Goal: Task Accomplishment & Management: Manage account settings

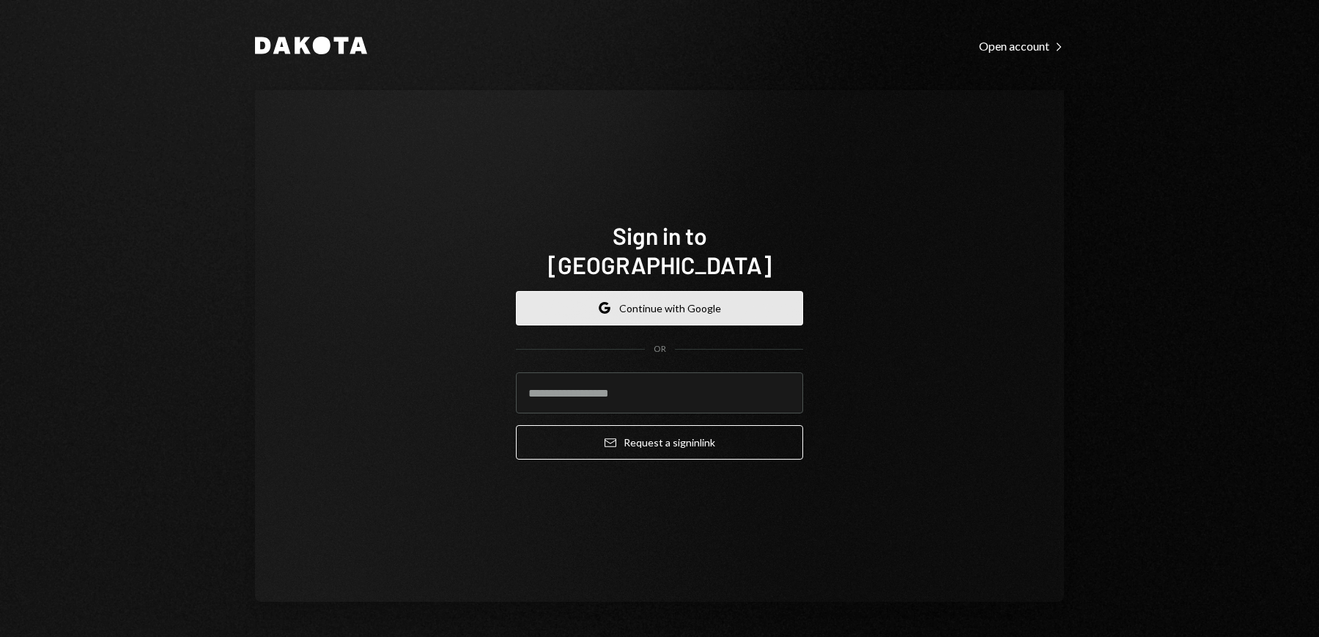
click at [657, 293] on button "Google Continue with Google" at bounding box center [659, 308] width 287 height 34
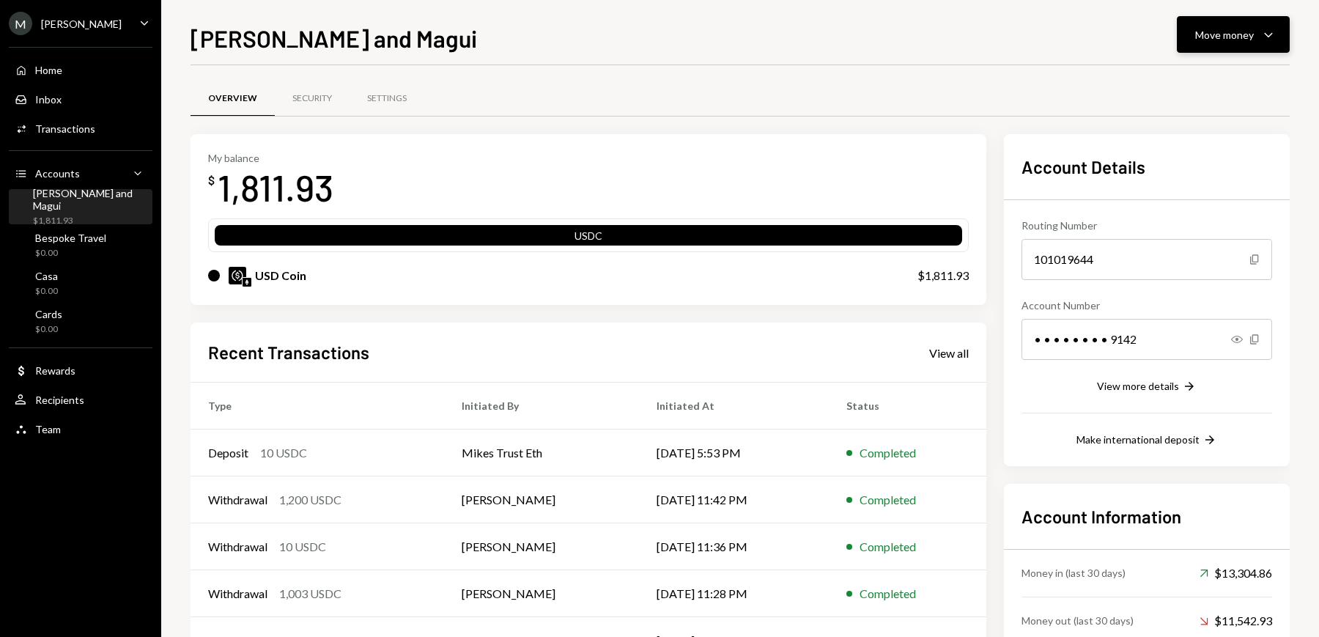
click at [1242, 43] on div "Move money Caret Down" at bounding box center [1233, 35] width 76 height 18
click at [1194, 146] on div "Deposit" at bounding box center [1221, 144] width 107 height 15
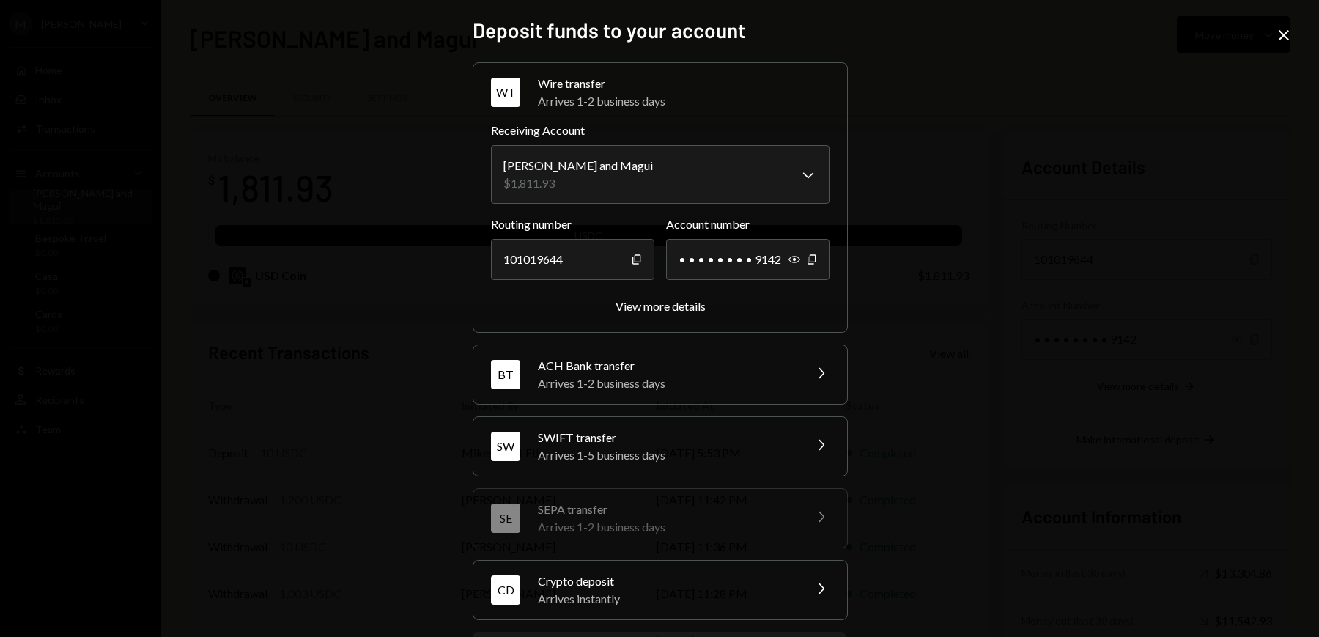
scroll to position [73, 0]
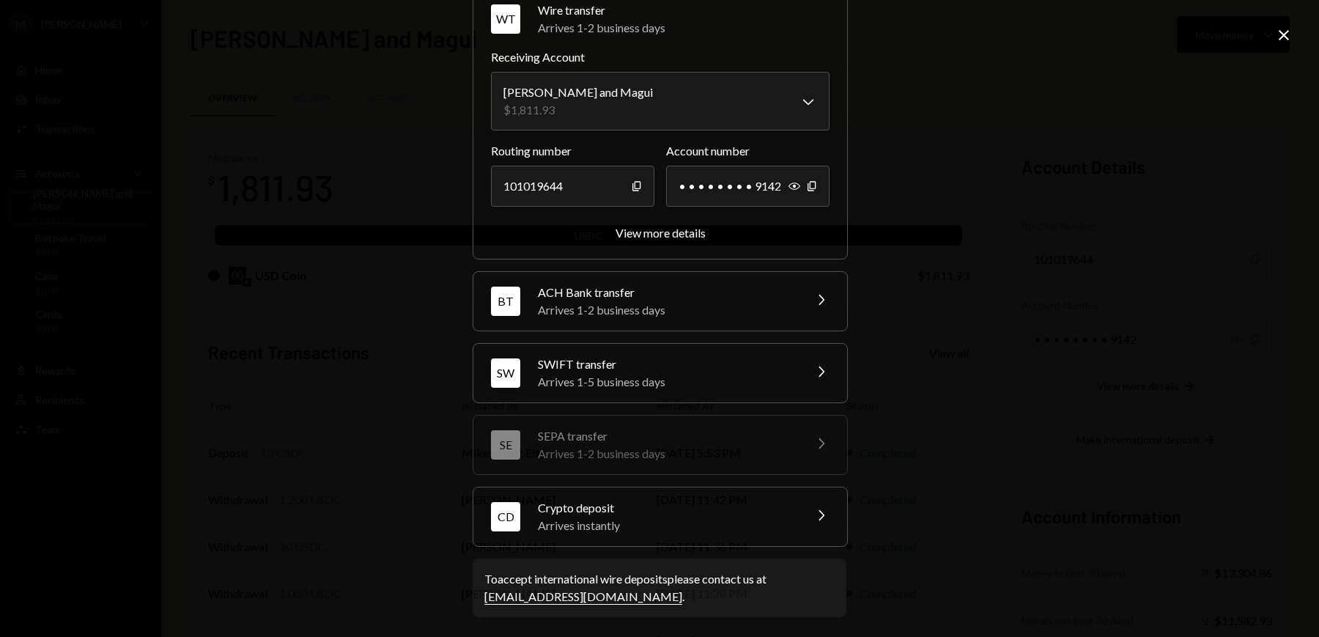
click at [631, 528] on div "Arrives instantly" at bounding box center [666, 526] width 256 height 18
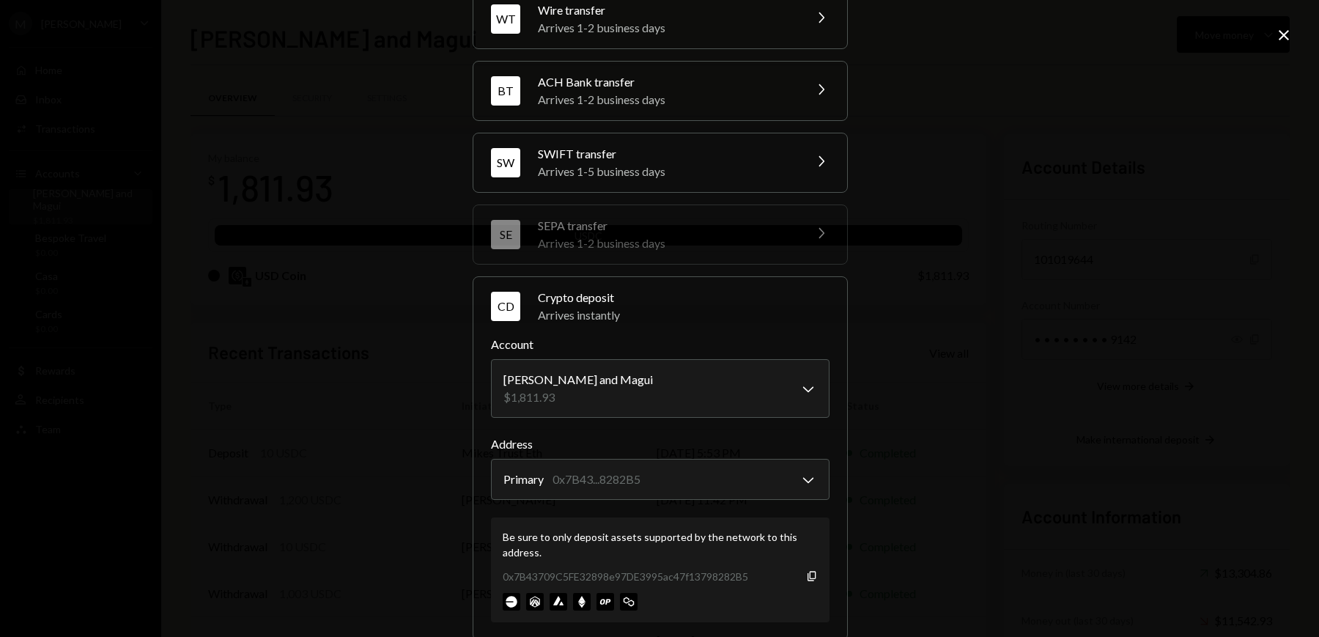
click at [1284, 29] on icon "Close" at bounding box center [1284, 35] width 18 height 18
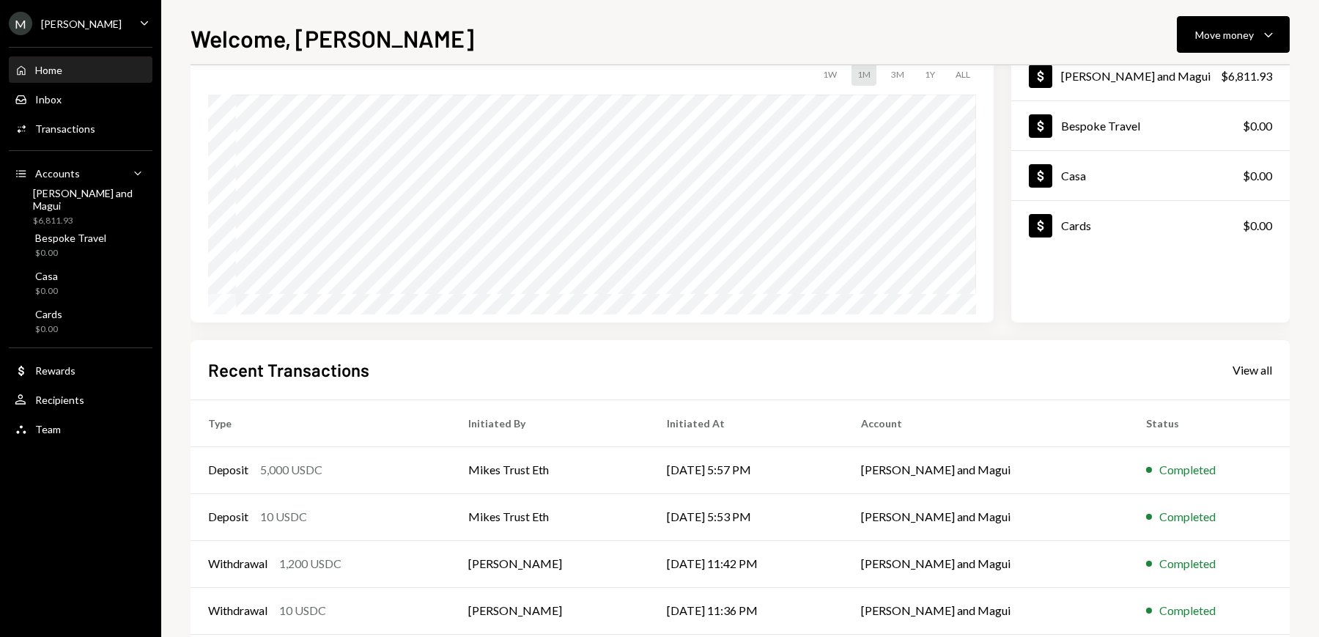
scroll to position [121, 0]
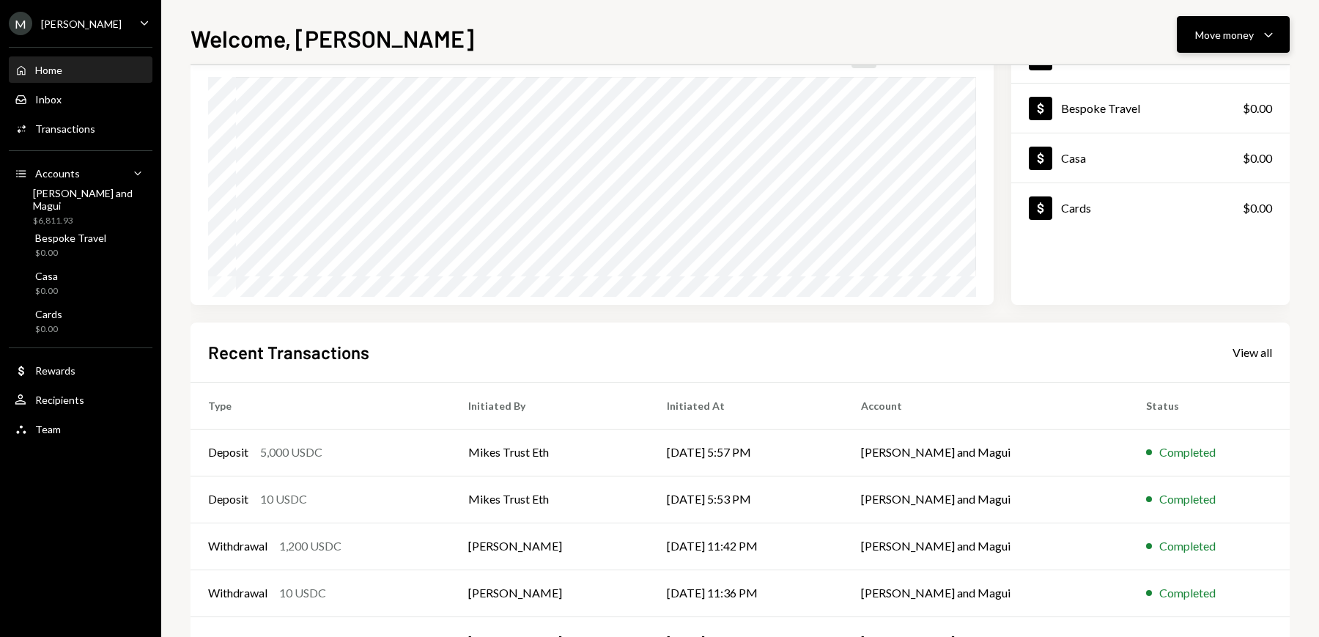
click at [1241, 40] on div "Move money" at bounding box center [1224, 34] width 59 height 15
click at [1195, 109] on div "Transfer" at bounding box center [1221, 111] width 107 height 15
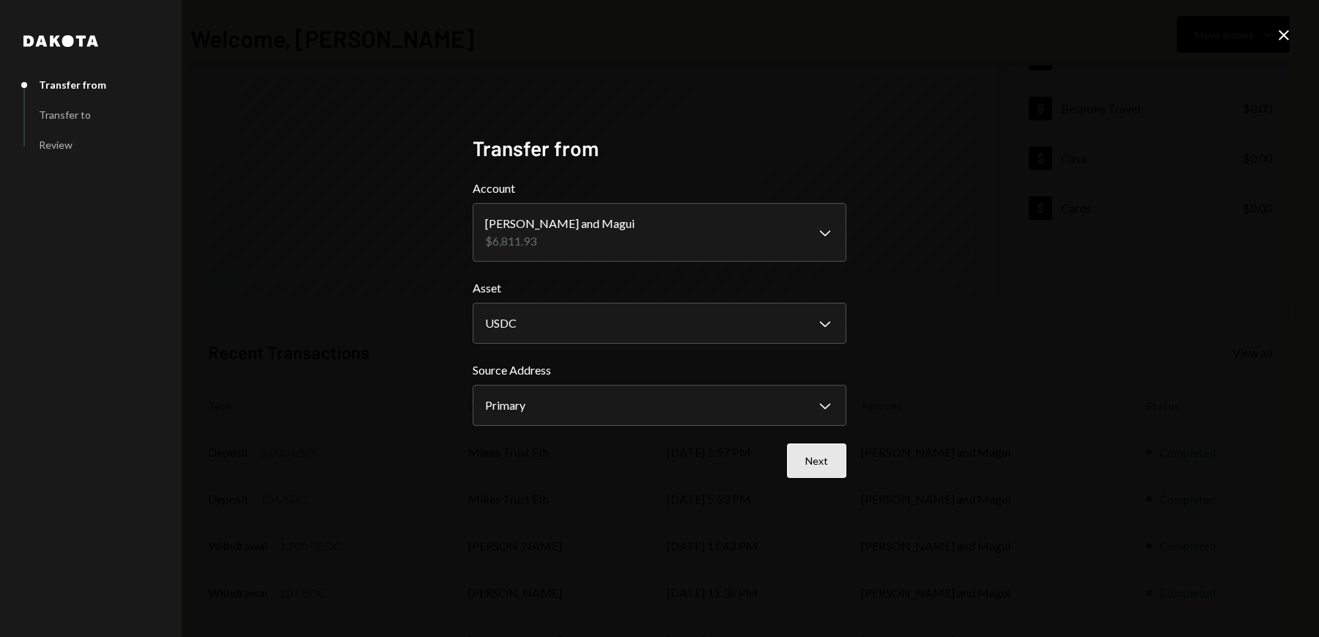
click at [826, 470] on button "Next" at bounding box center [816, 460] width 59 height 34
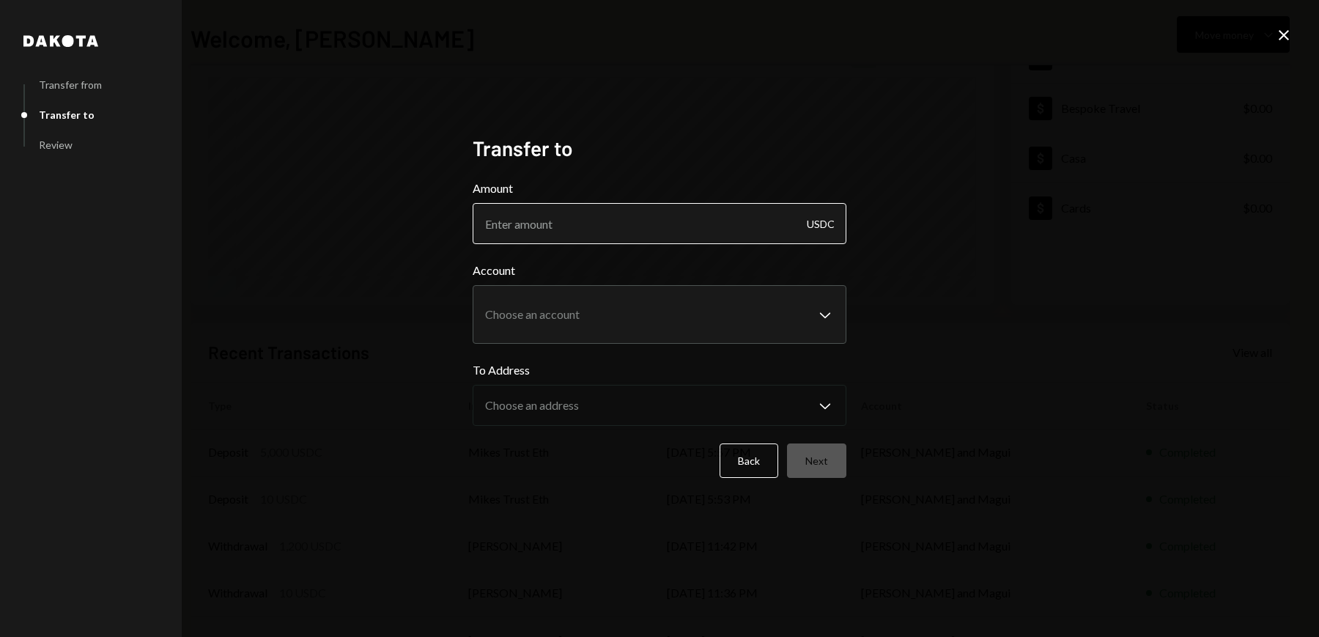
click at [592, 221] on input "Amount" at bounding box center [660, 223] width 374 height 41
type input "300"
click at [638, 314] on body "M Michael Preston Caret Down Home Home Inbox Inbox Activities Transactions Acco…" at bounding box center [659, 318] width 1319 height 637
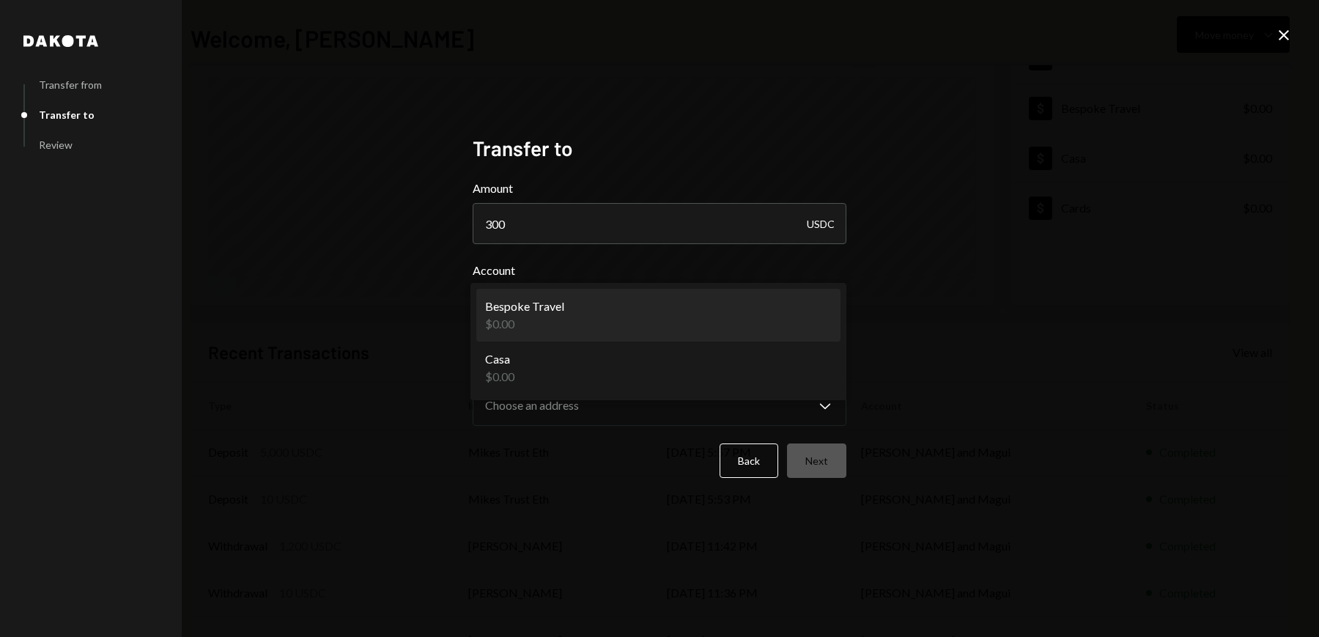
select select "**********"
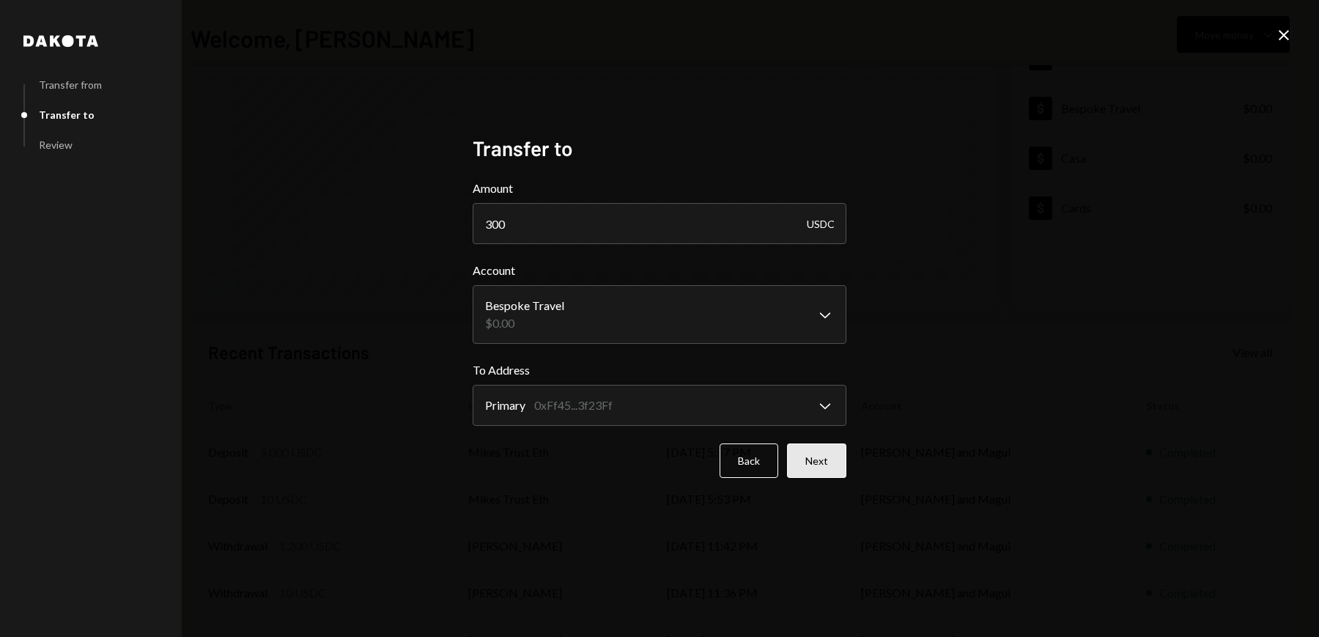
click at [827, 472] on button "Next" at bounding box center [816, 460] width 59 height 34
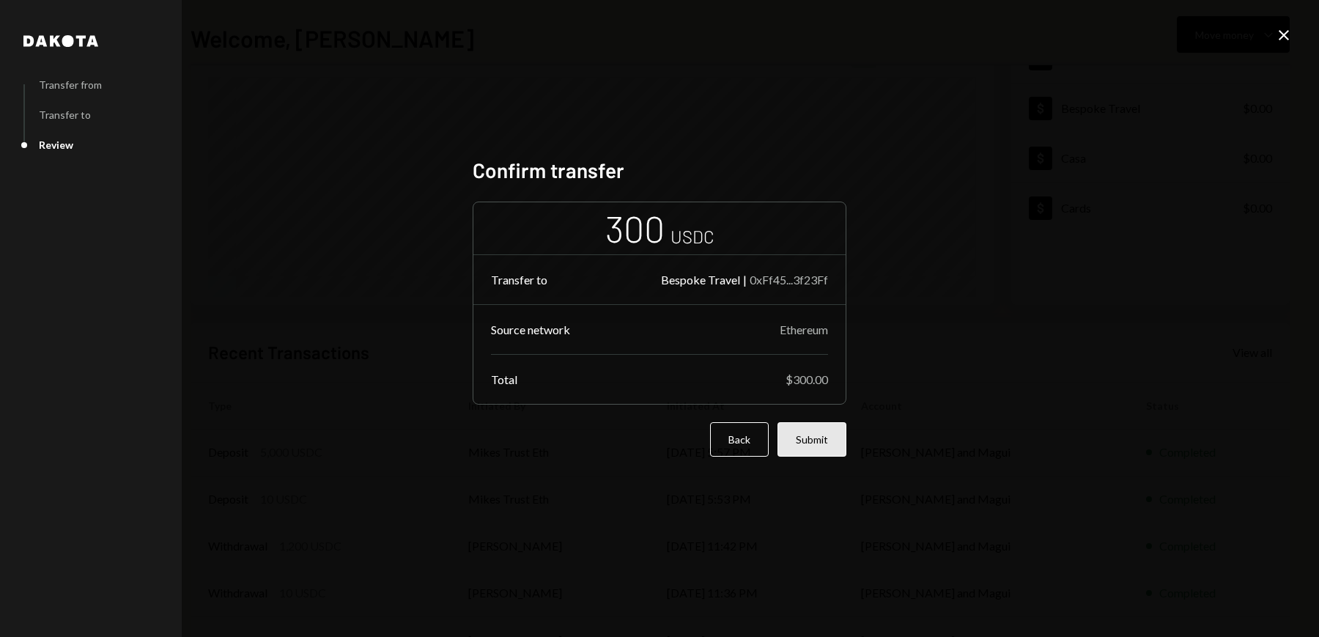
click at [827, 440] on button "Submit" at bounding box center [811, 439] width 69 height 34
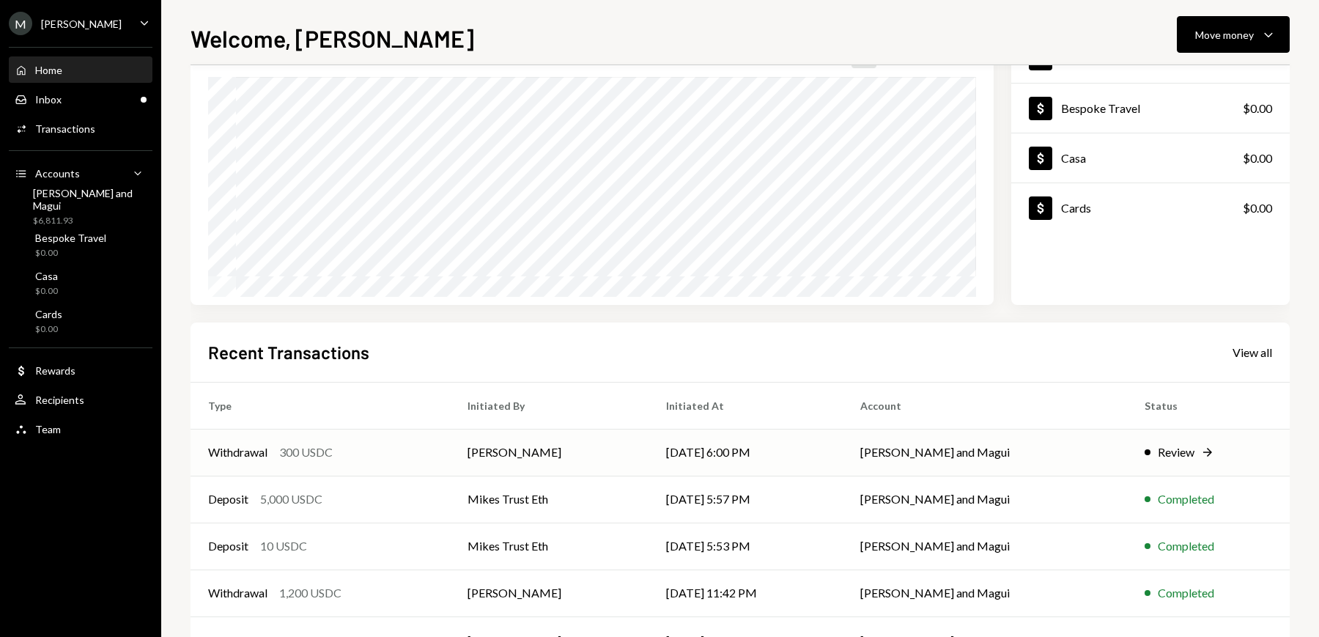
click at [1163, 449] on div "Review" at bounding box center [1176, 452] width 37 height 18
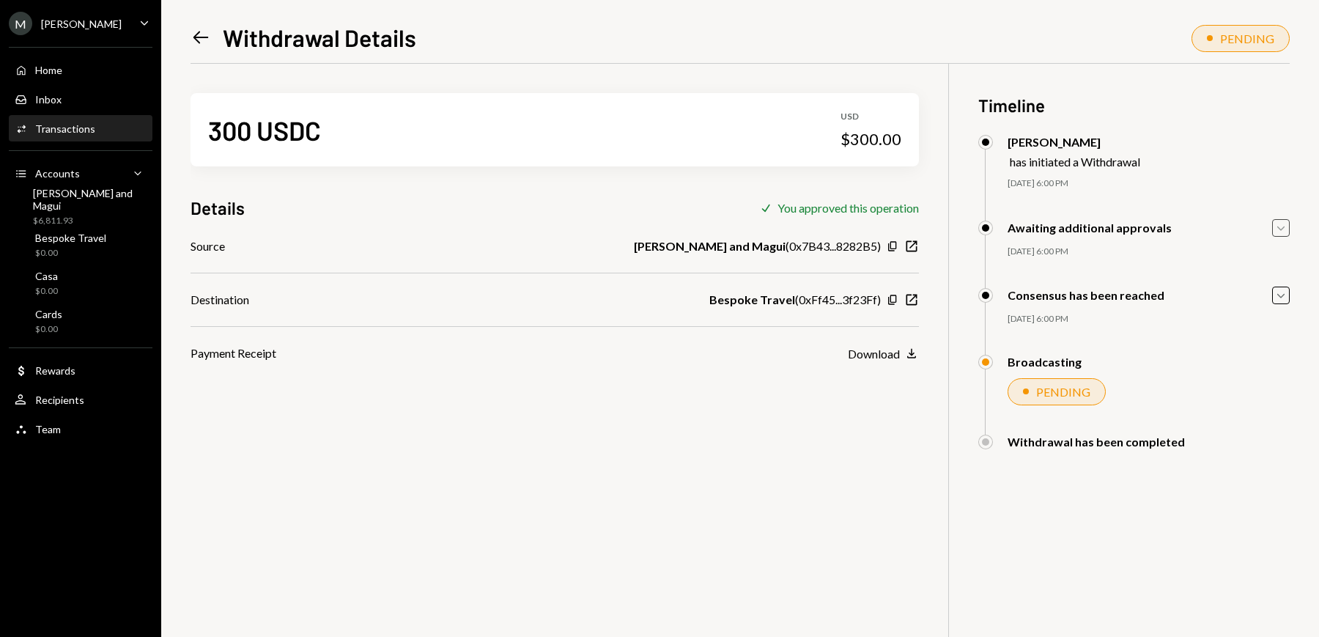
click at [1283, 229] on icon "Caret Down" at bounding box center [1281, 228] width 16 height 16
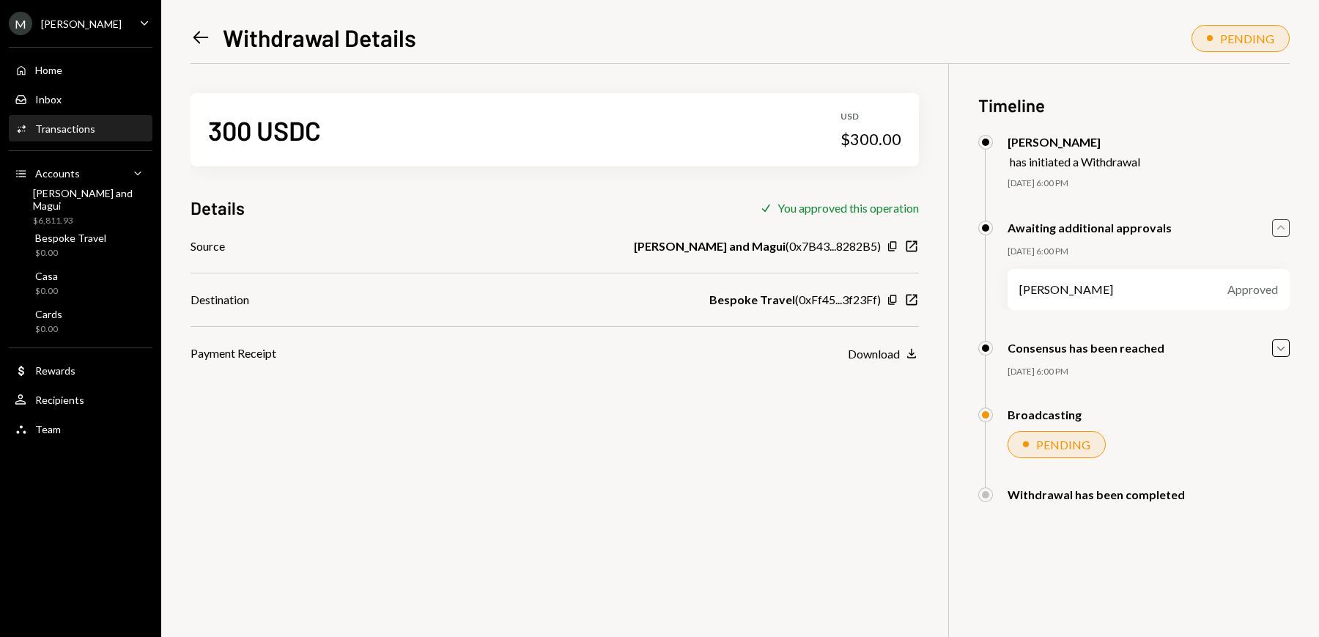
click at [1283, 229] on icon "Caret Up" at bounding box center [1281, 228] width 16 height 16
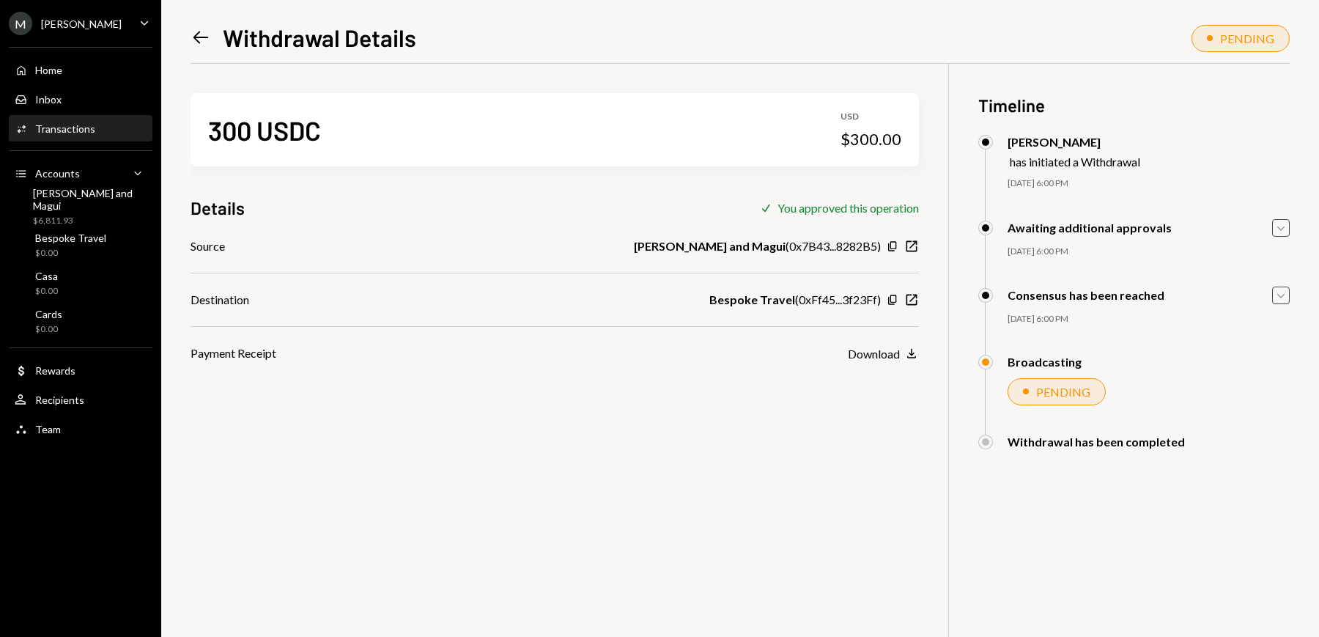
click at [1282, 294] on icon "Caret Down" at bounding box center [1281, 295] width 16 height 16
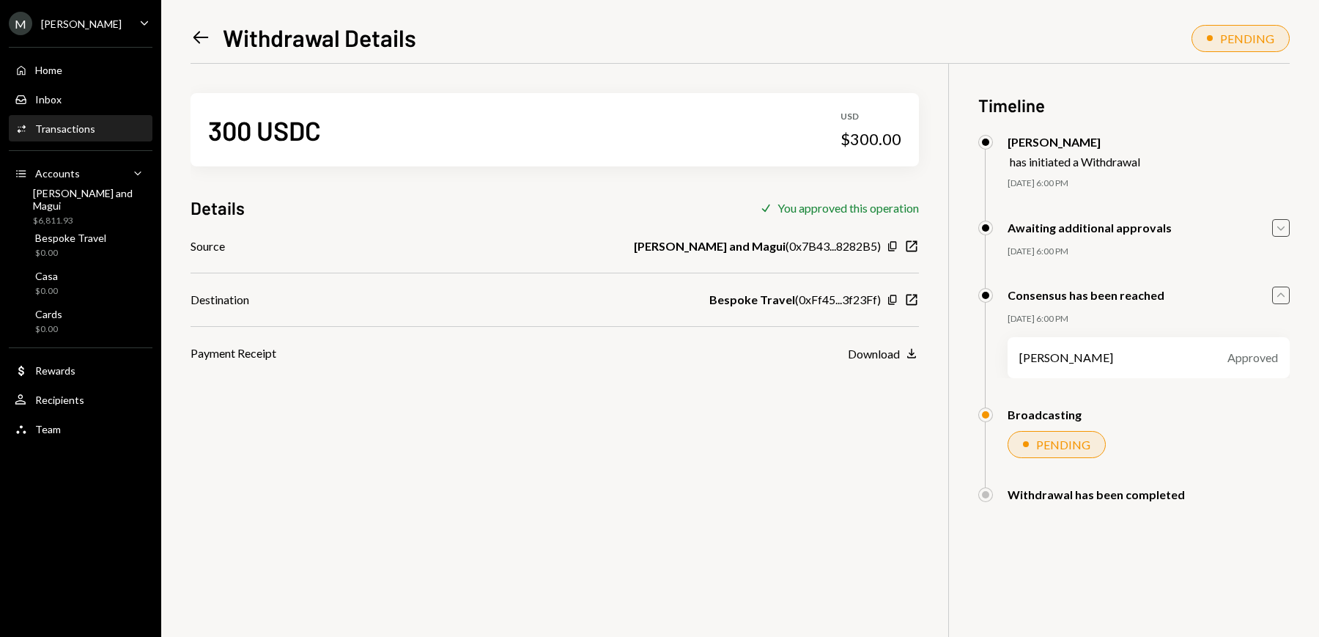
click at [1282, 294] on icon "button" at bounding box center [1280, 294] width 7 height 4
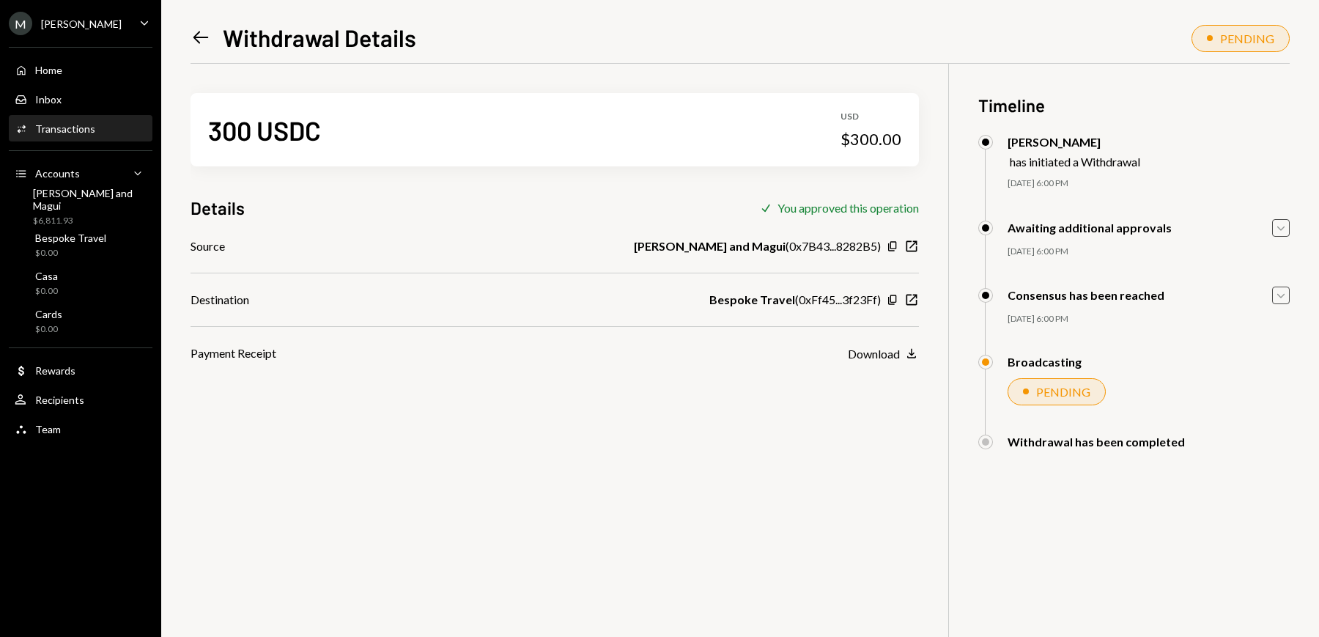
click at [196, 35] on icon "Left Arrow" at bounding box center [201, 37] width 21 height 21
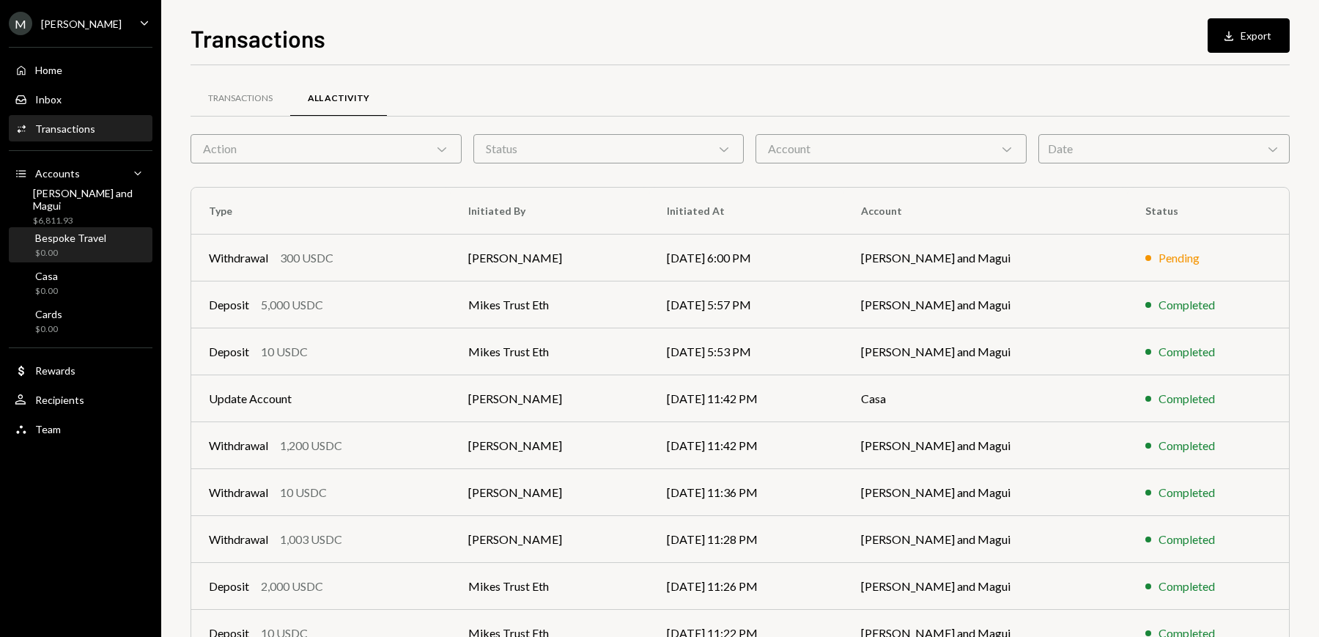
click at [81, 244] on div "Bespoke Travel $0.00" at bounding box center [70, 246] width 71 height 28
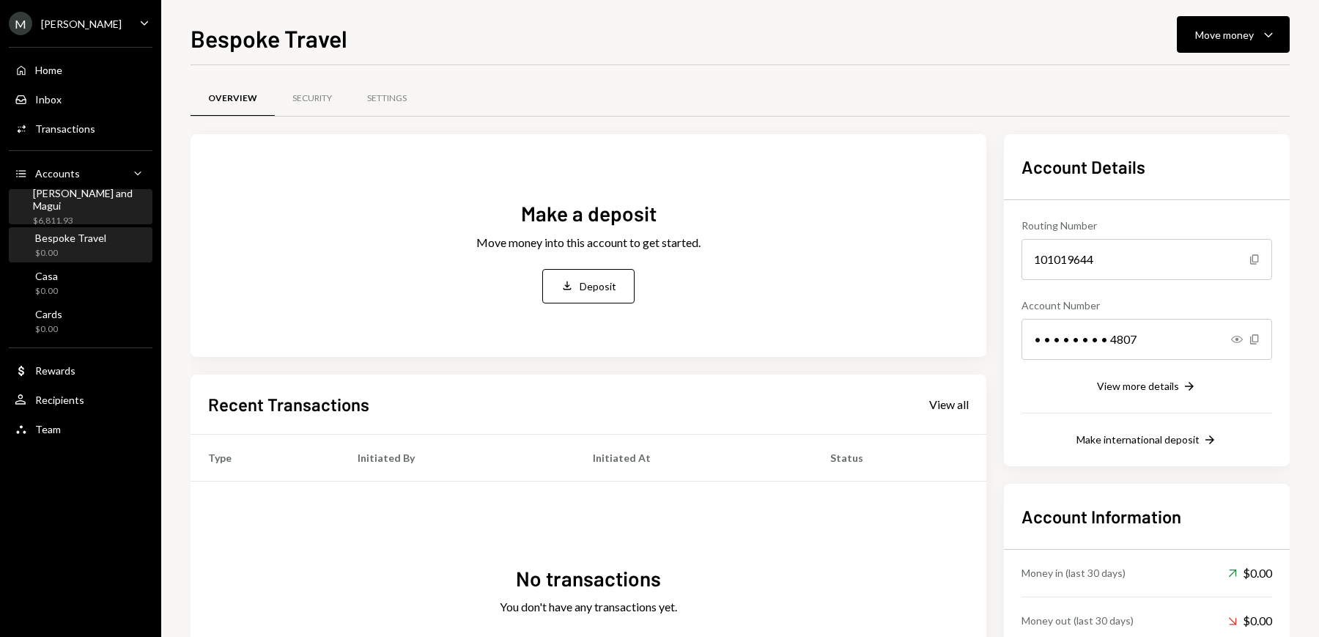
click at [63, 215] on div "$6,811.93" at bounding box center [90, 221] width 114 height 12
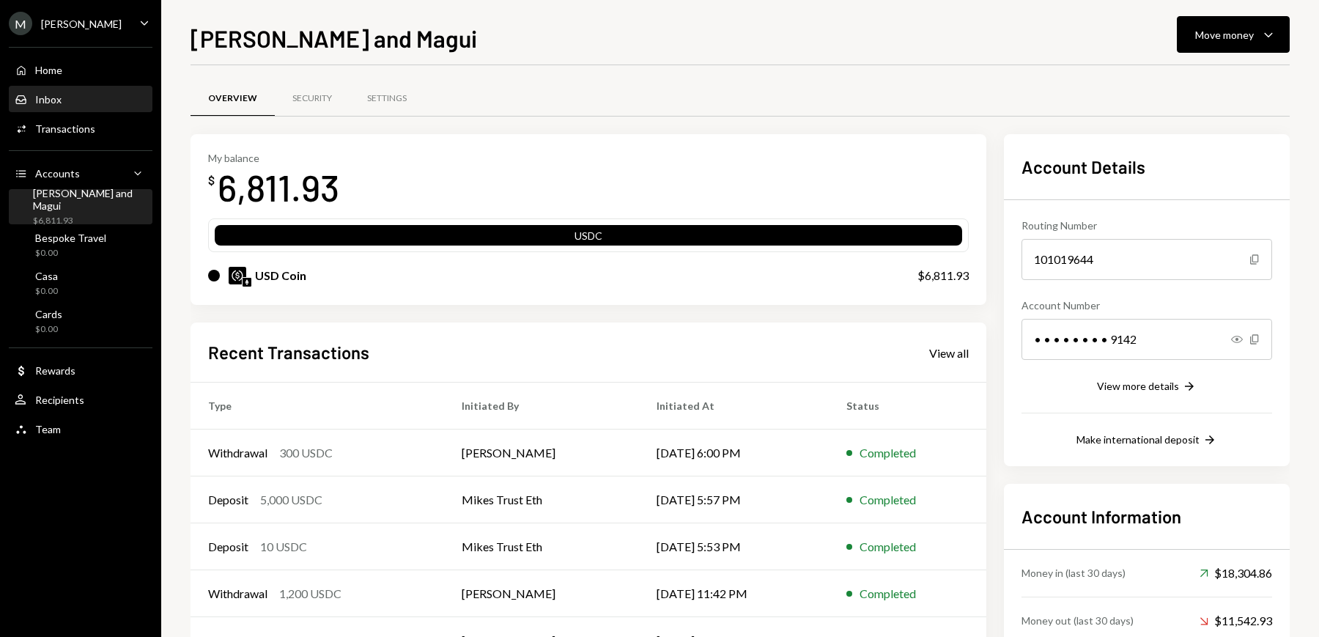
click at [54, 106] on div "Inbox Inbox" at bounding box center [81, 99] width 132 height 25
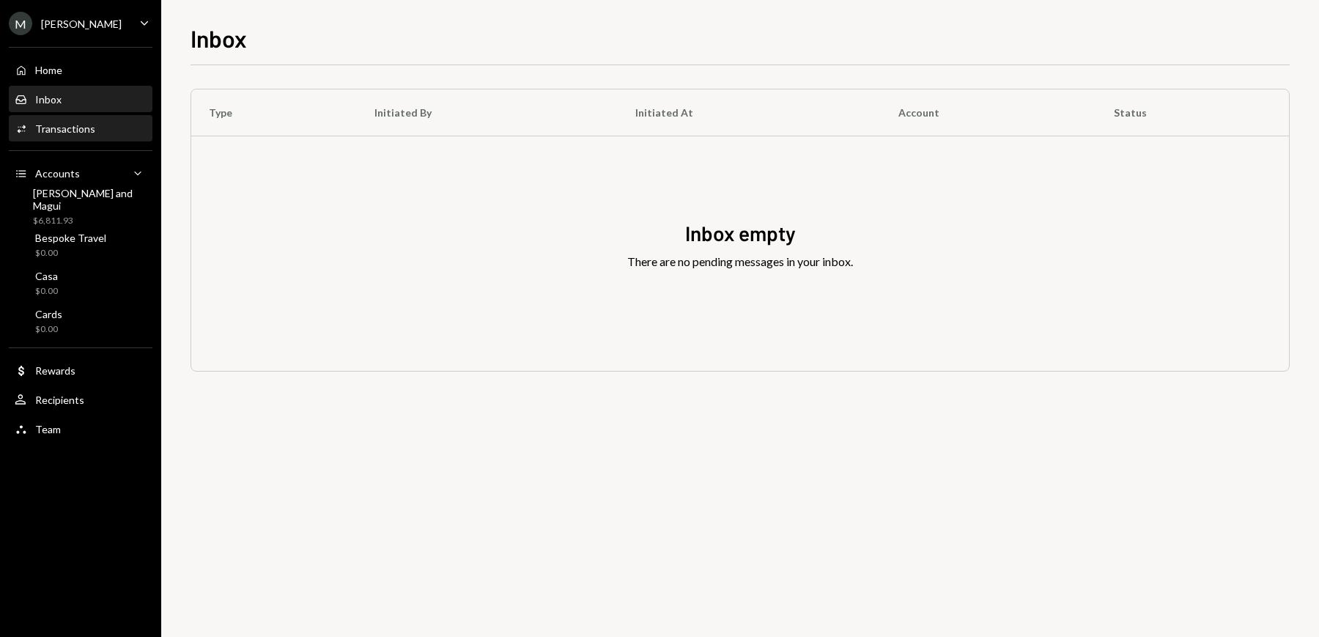
click at [70, 129] on div "Transactions" at bounding box center [65, 128] width 60 height 12
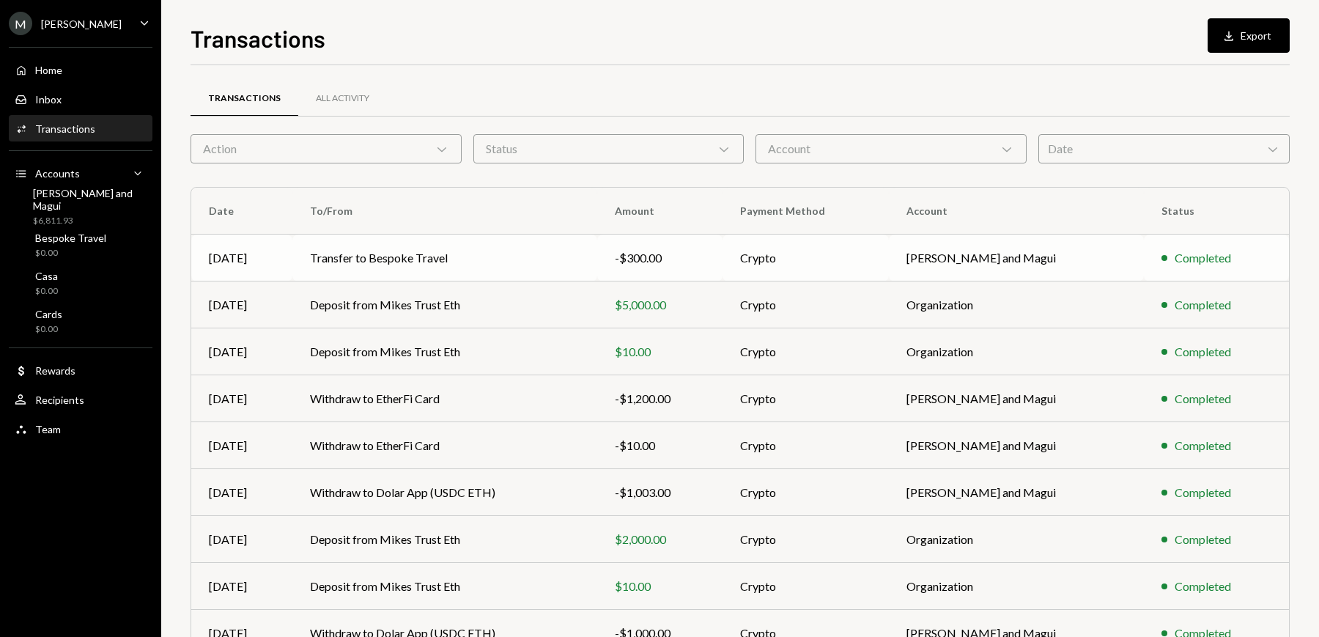
click at [368, 256] on td "Transfer to Bespoke Travel" at bounding box center [444, 257] width 305 height 47
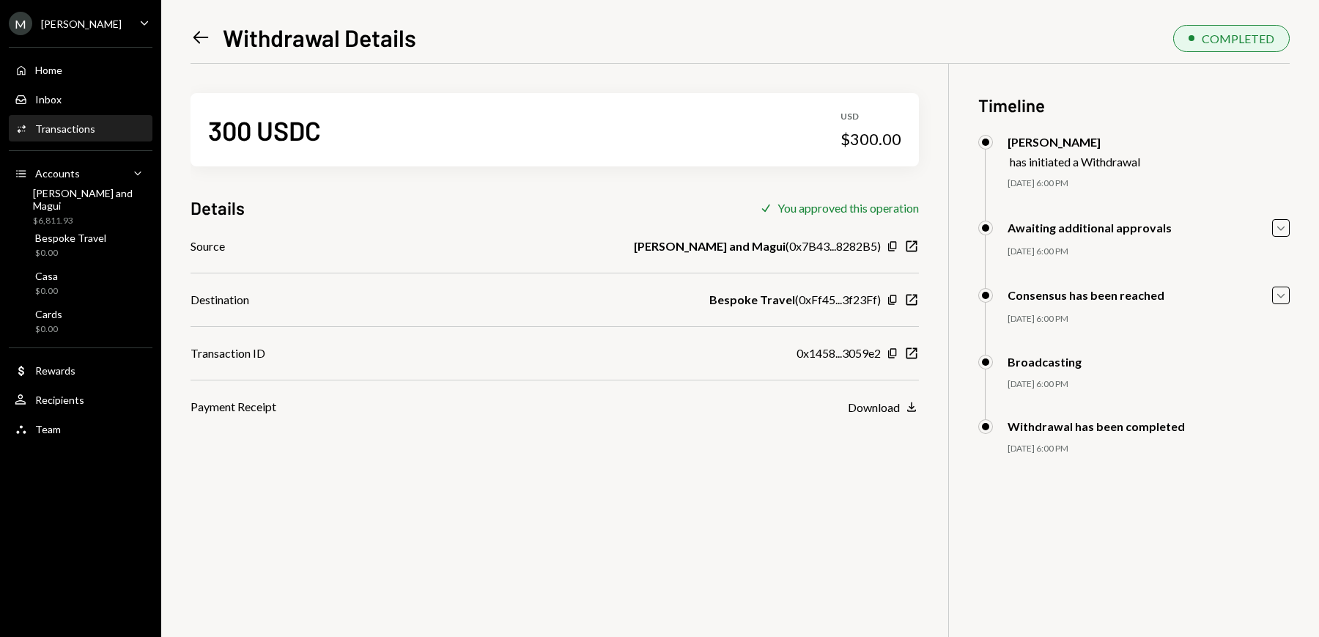
click at [202, 34] on icon "Left Arrow" at bounding box center [201, 37] width 21 height 21
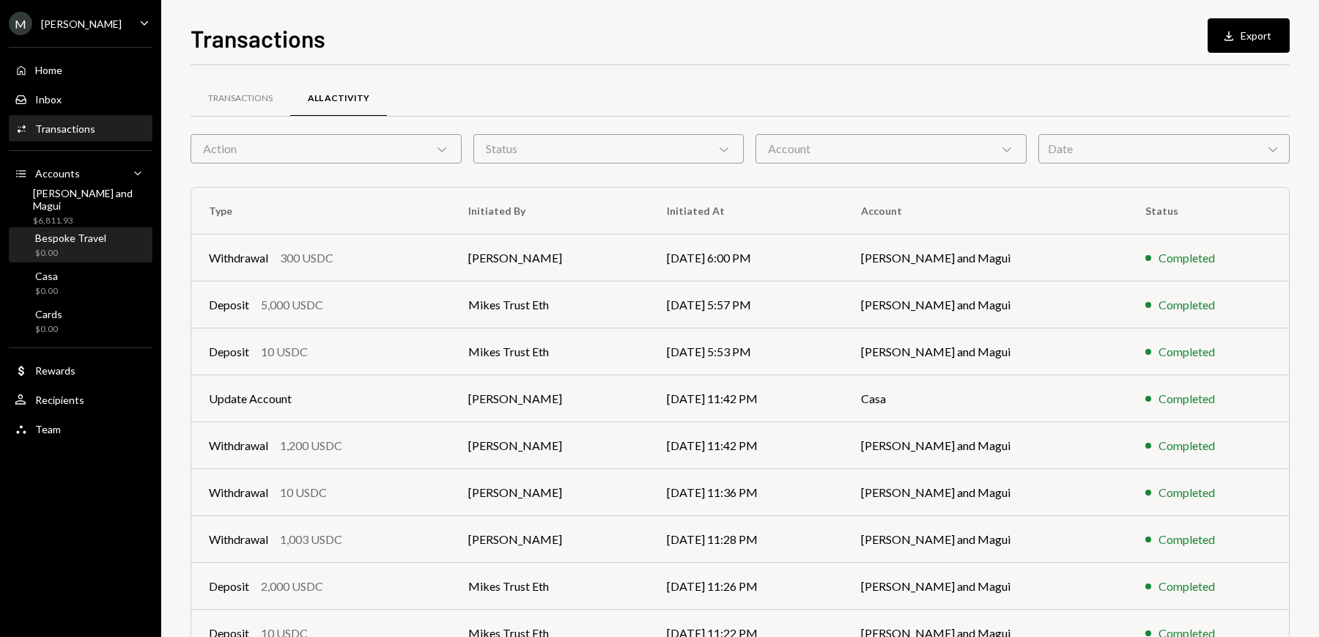
click at [93, 236] on div "Bespoke Travel" at bounding box center [70, 238] width 71 height 12
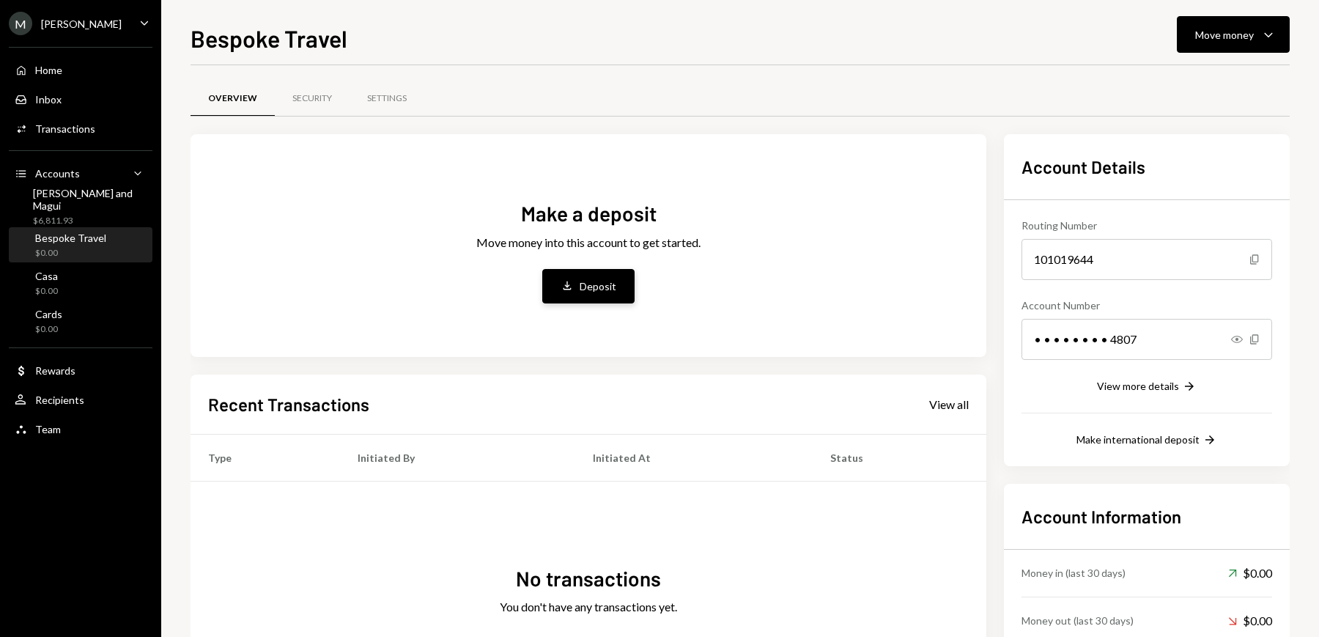
click at [600, 292] on div "Deposit" at bounding box center [598, 285] width 37 height 15
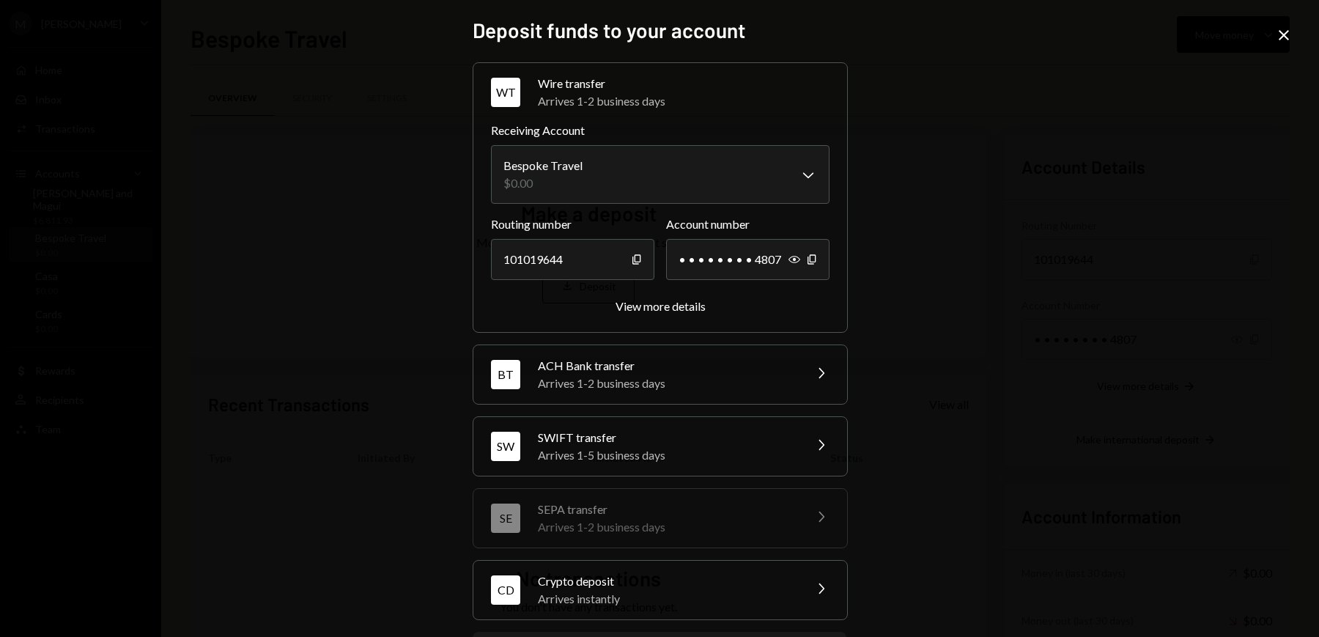
scroll to position [73, 0]
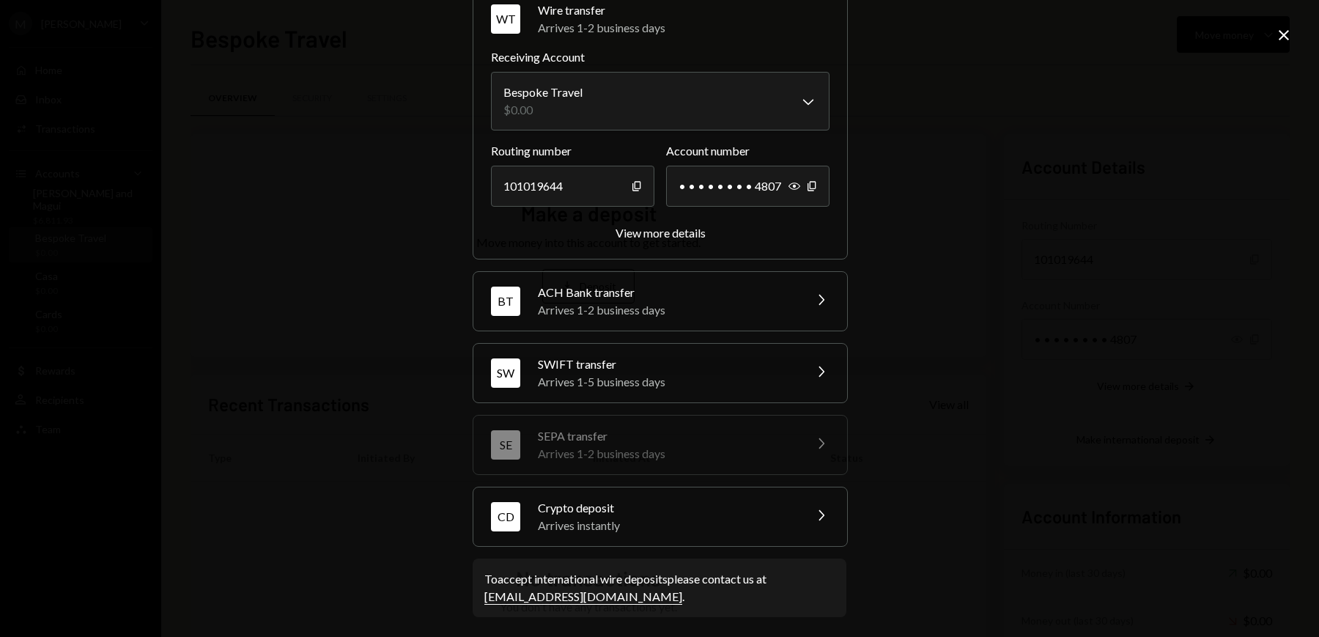
click at [783, 522] on div "Arrives instantly" at bounding box center [666, 526] width 256 height 18
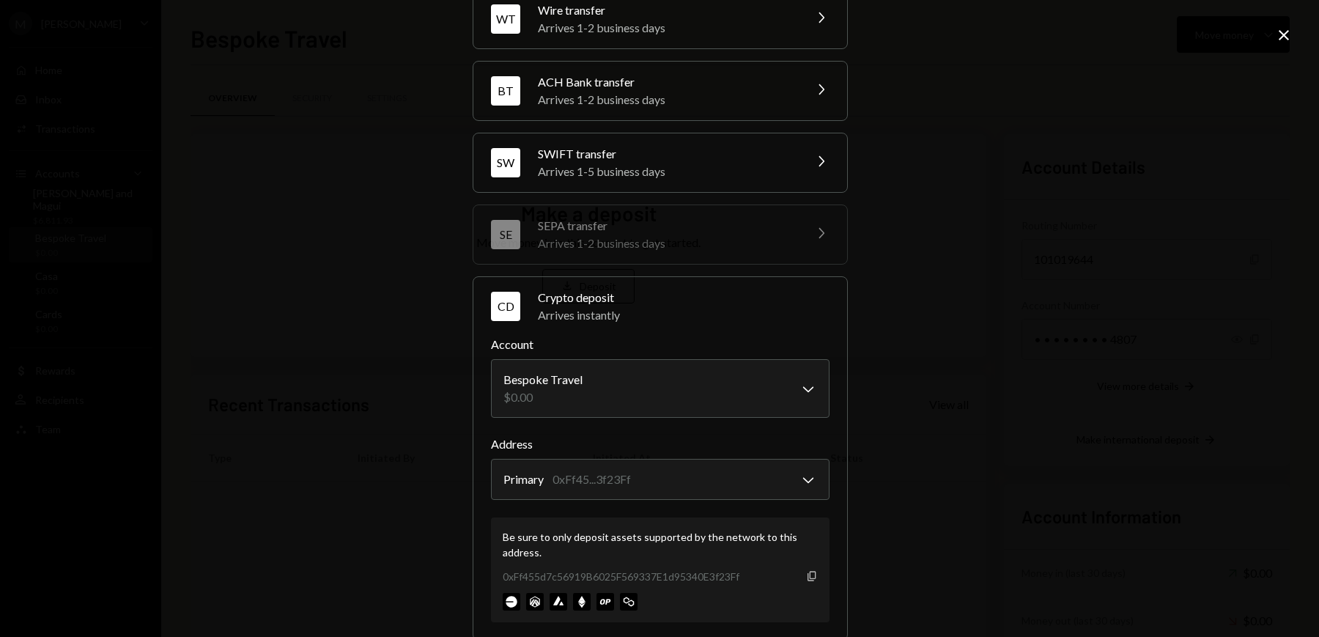
click at [807, 577] on icon "button" at bounding box center [811, 576] width 8 height 10
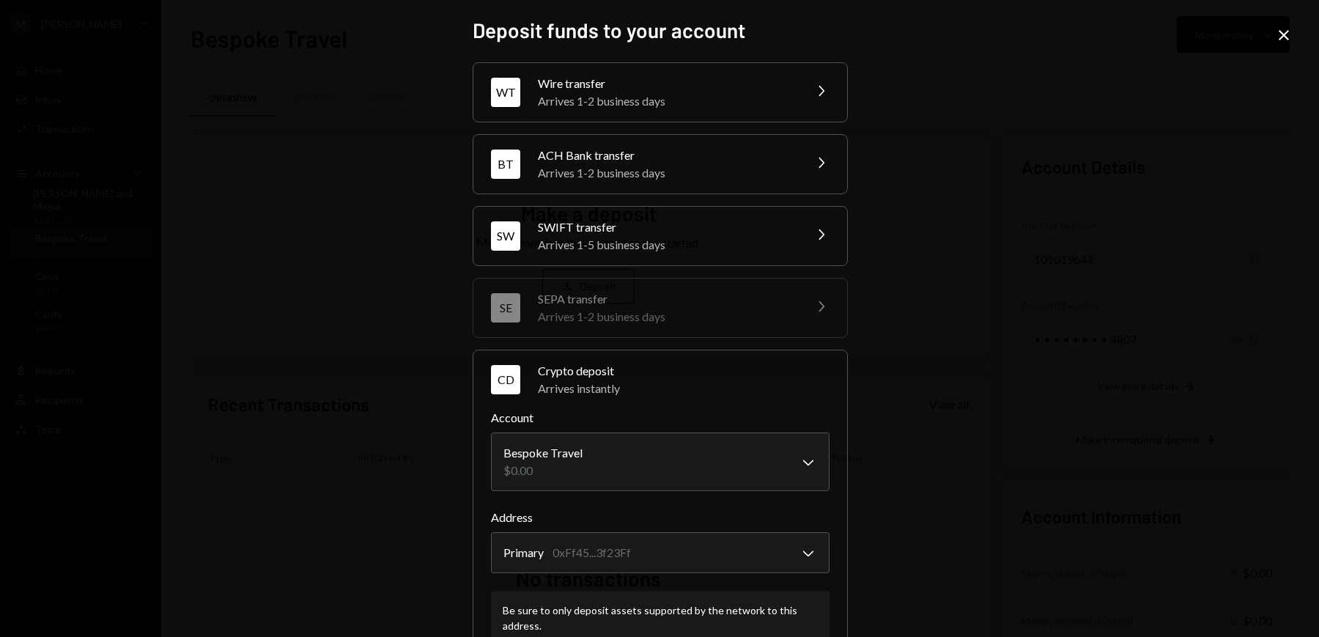
scroll to position [73, 0]
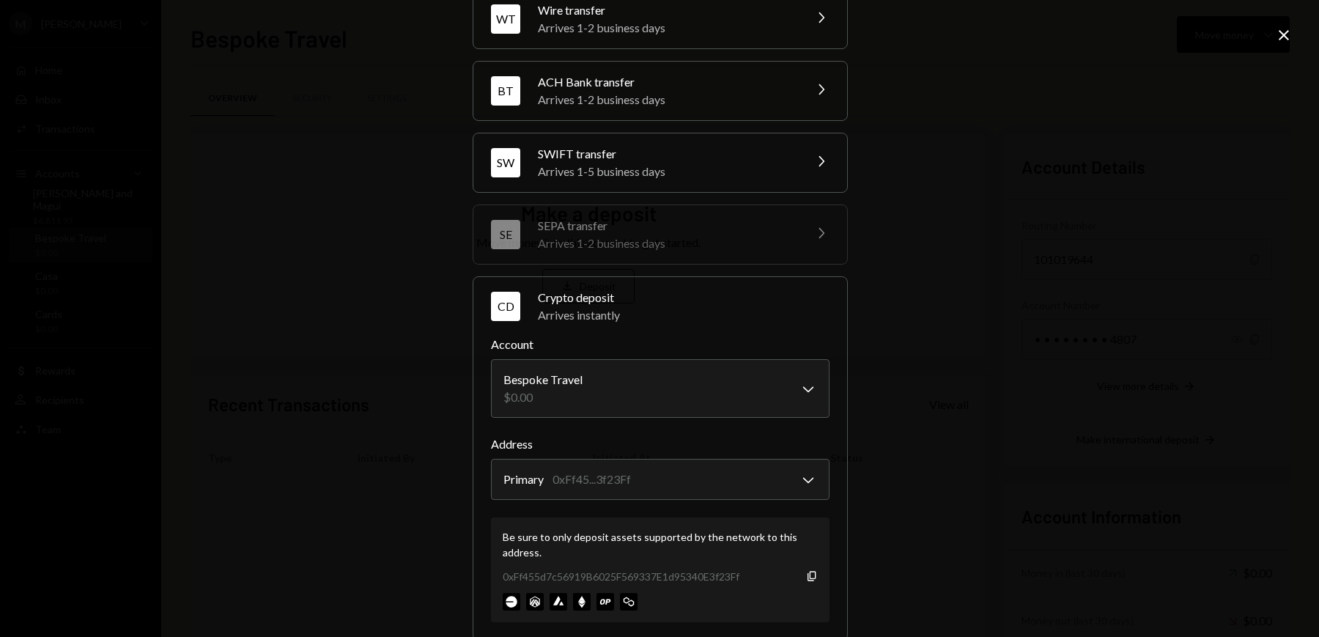
click at [1284, 32] on icon "Close" at bounding box center [1284, 35] width 18 height 18
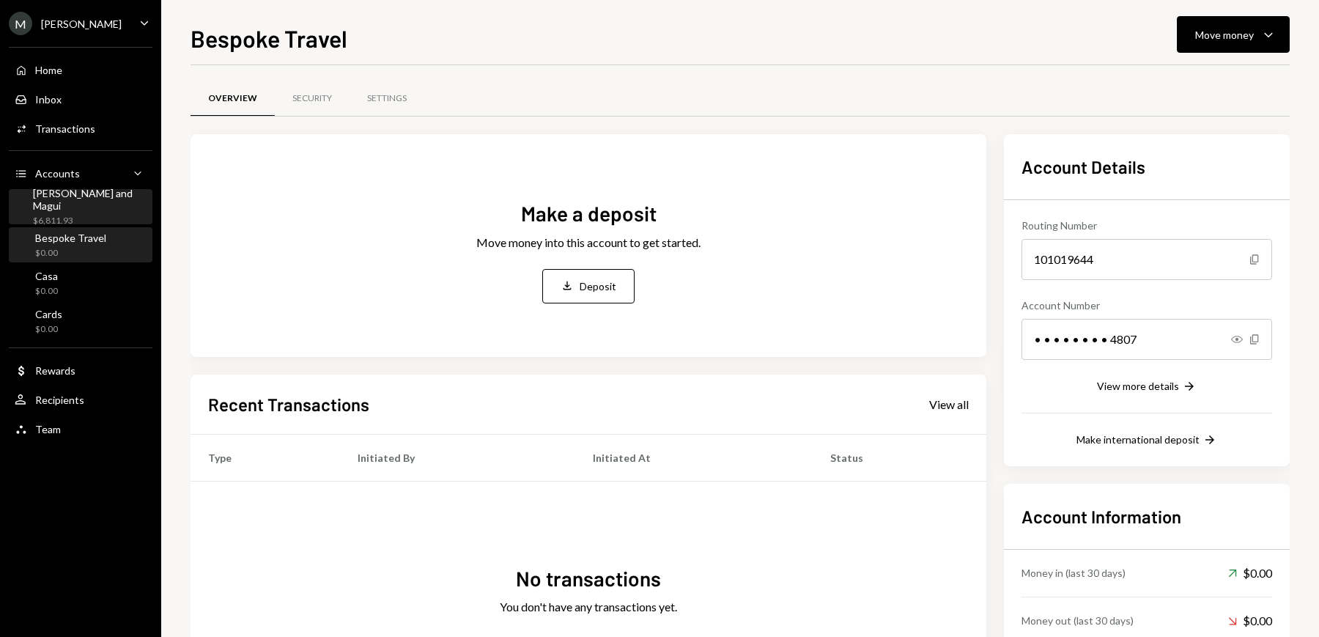
click at [77, 205] on div "[PERSON_NAME] and Magui" at bounding box center [90, 199] width 114 height 25
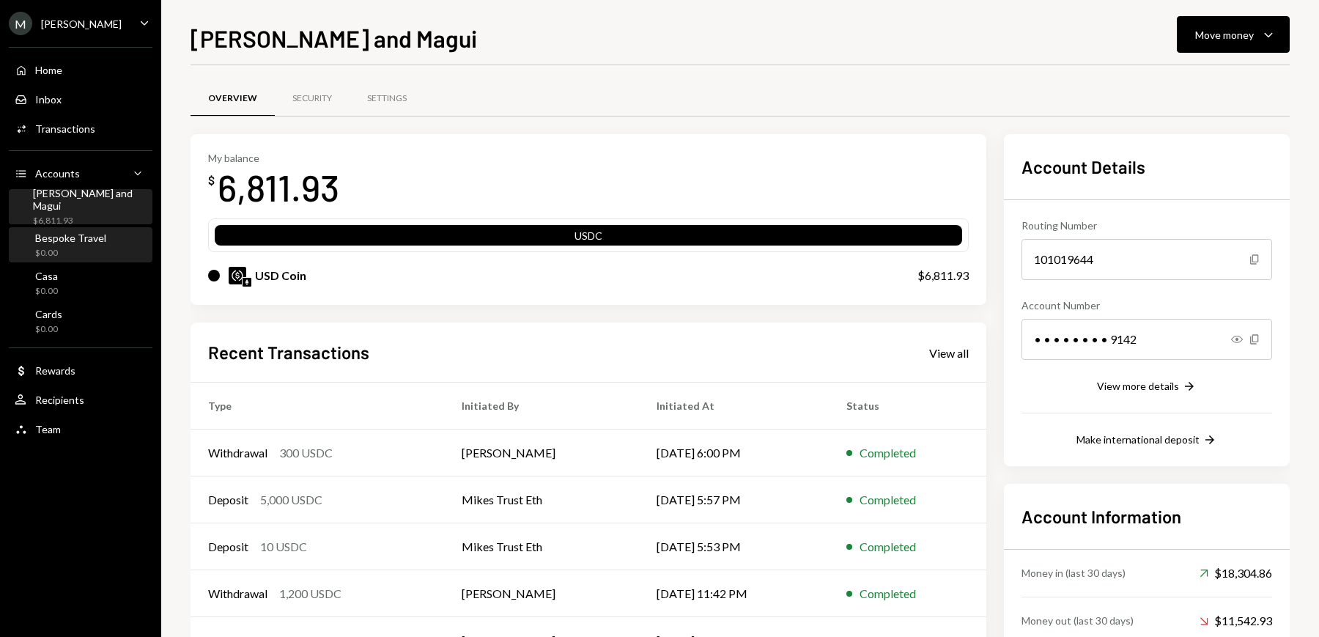
click at [73, 245] on div "Bespoke Travel $0.00" at bounding box center [70, 246] width 71 height 28
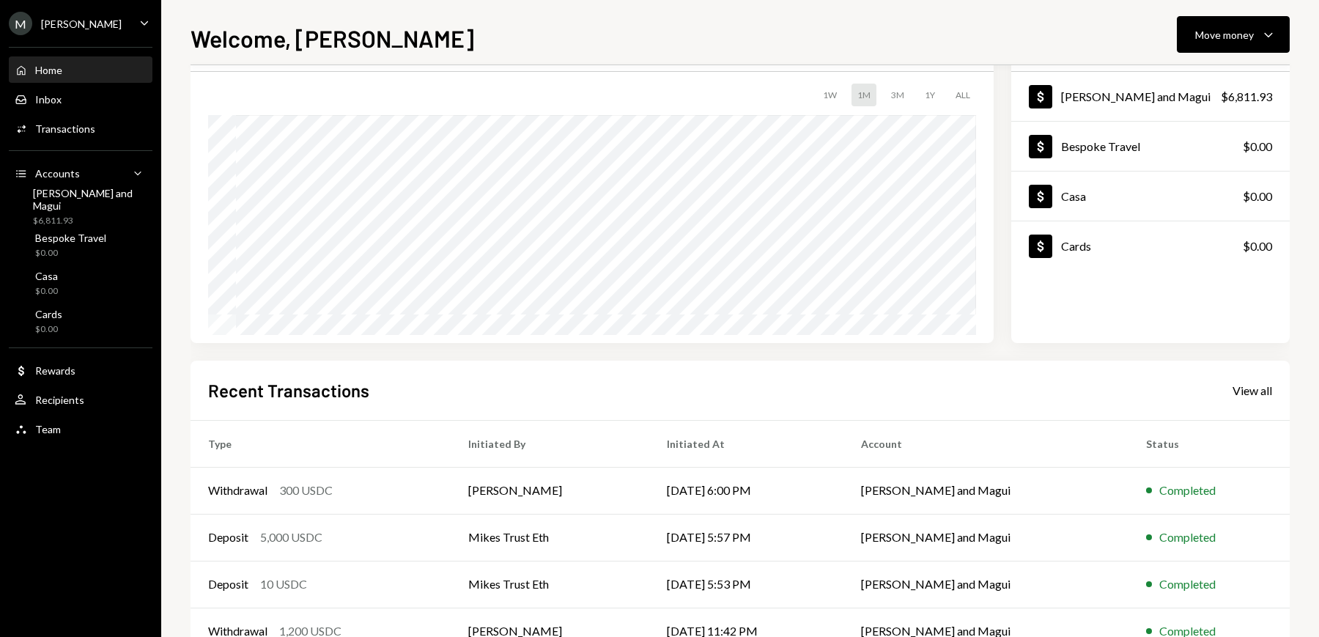
scroll to position [81, 0]
click at [79, 245] on div "Bespoke Travel $0.00" at bounding box center [70, 246] width 71 height 28
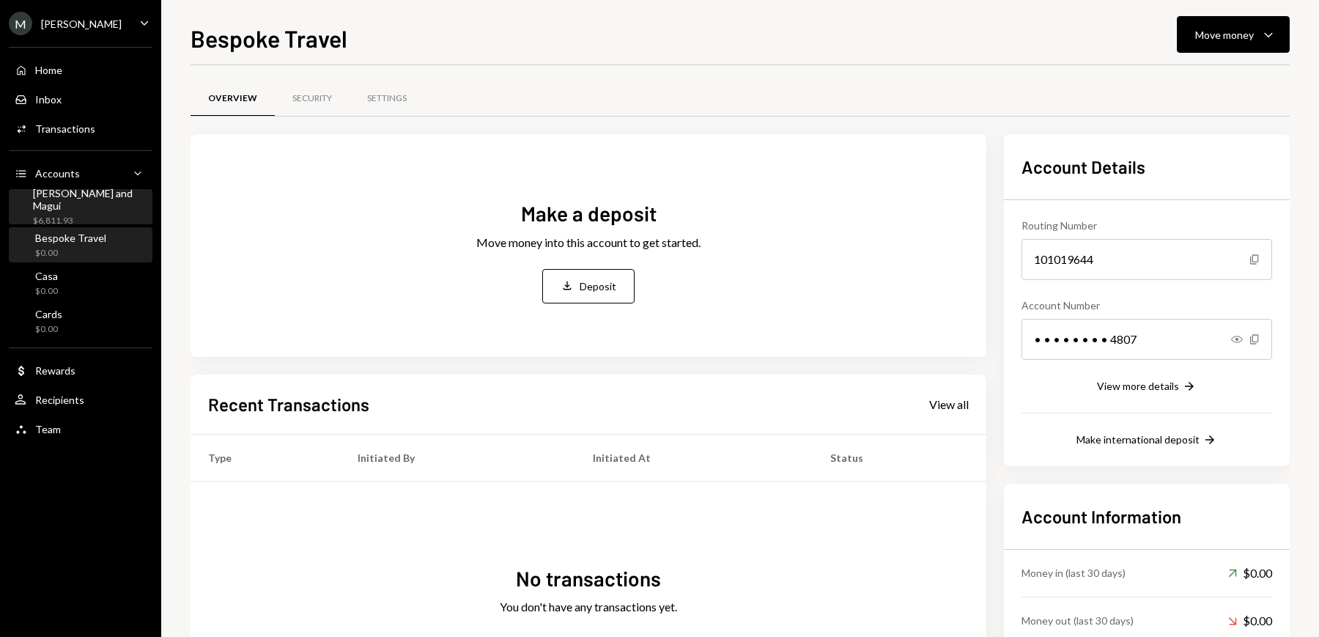
click at [67, 196] on div "[PERSON_NAME] and Magui" at bounding box center [90, 199] width 114 height 25
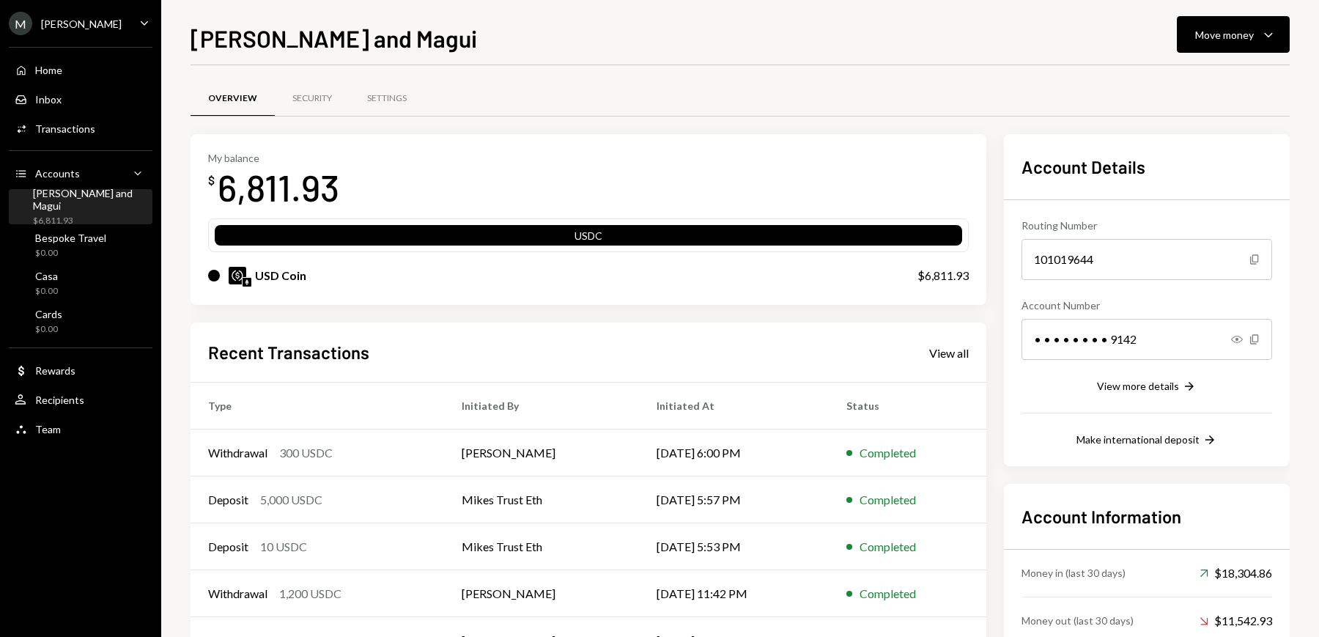
click at [536, 68] on div "Overview Security Settings My balance $ 6,811.93 USDC USD Coin $6,811.93 Recent…" at bounding box center [740, 396] width 1099 height 662
click at [60, 240] on div "Bespoke Travel" at bounding box center [70, 238] width 71 height 12
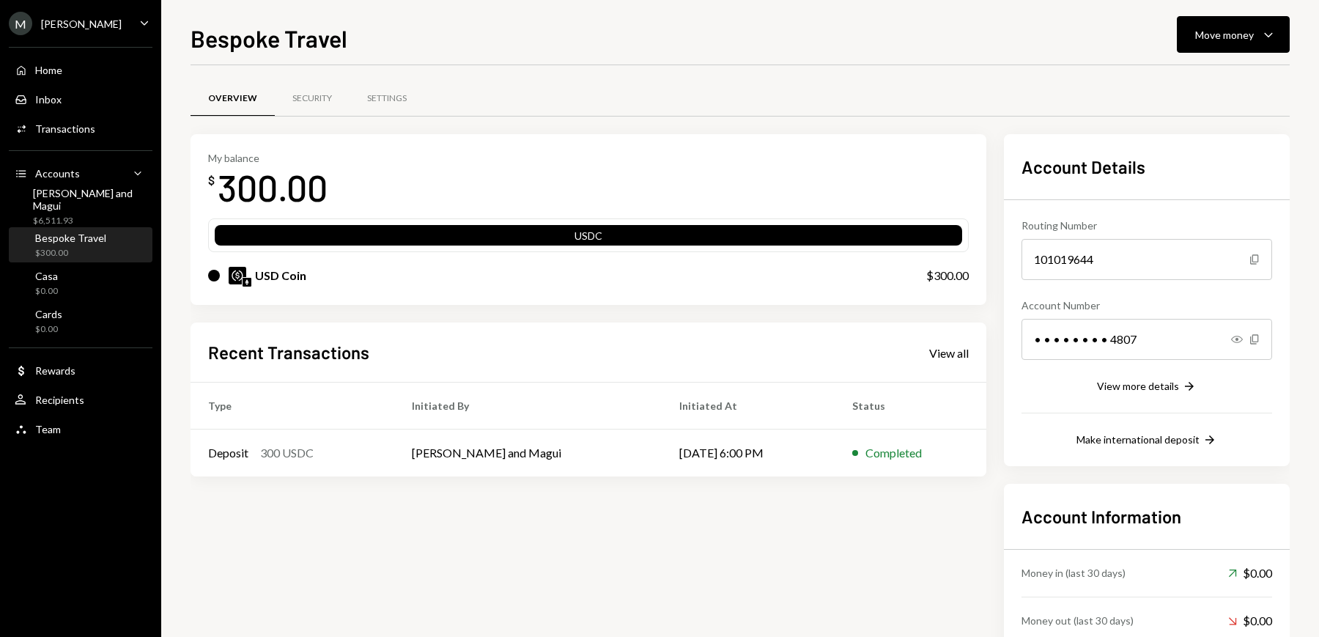
click at [75, 255] on div "$300.00" at bounding box center [70, 253] width 71 height 12
